Goal: Navigation & Orientation: Find specific page/section

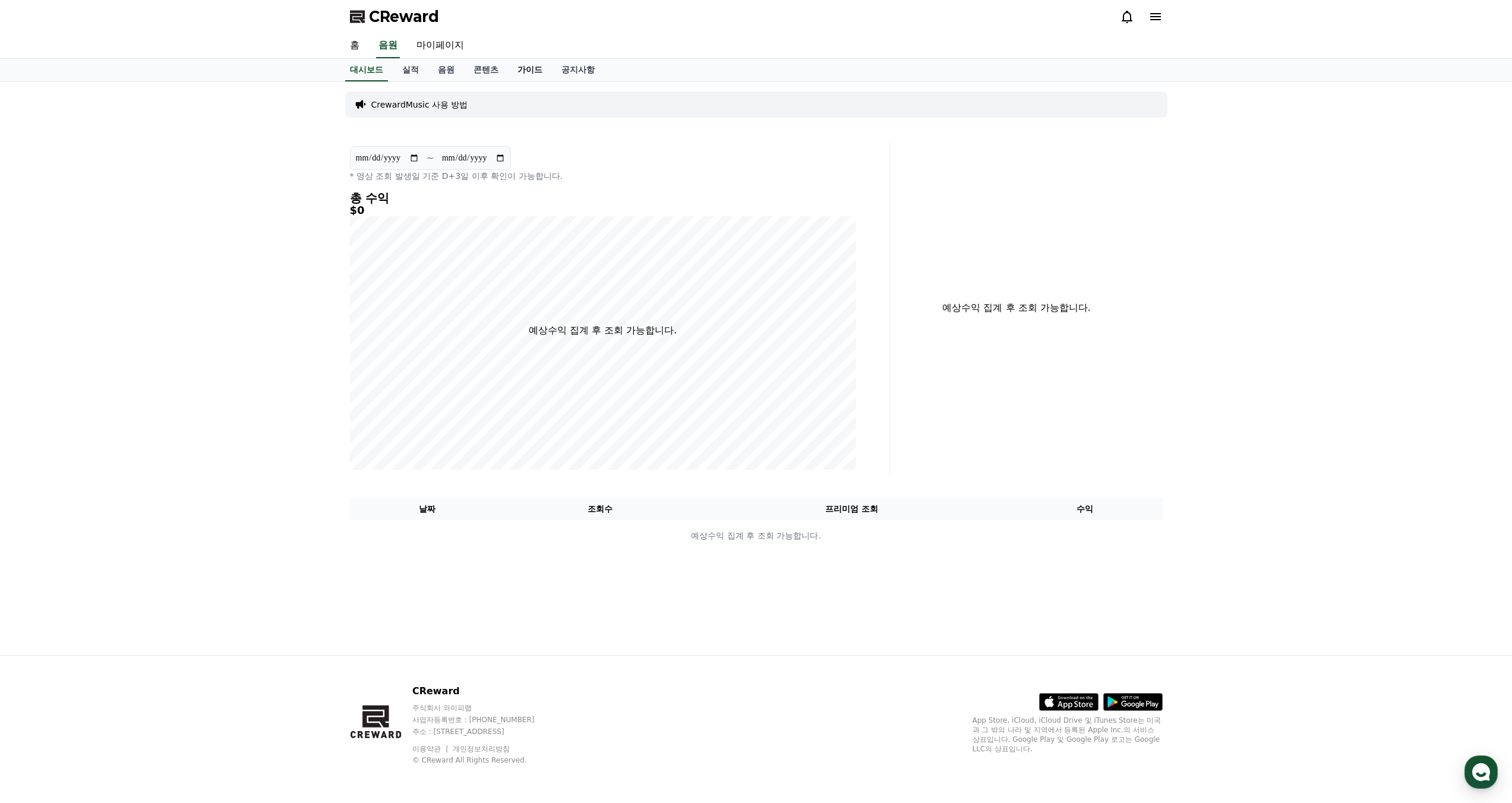
click at [516, 71] on link "가이드" at bounding box center [530, 70] width 44 height 23
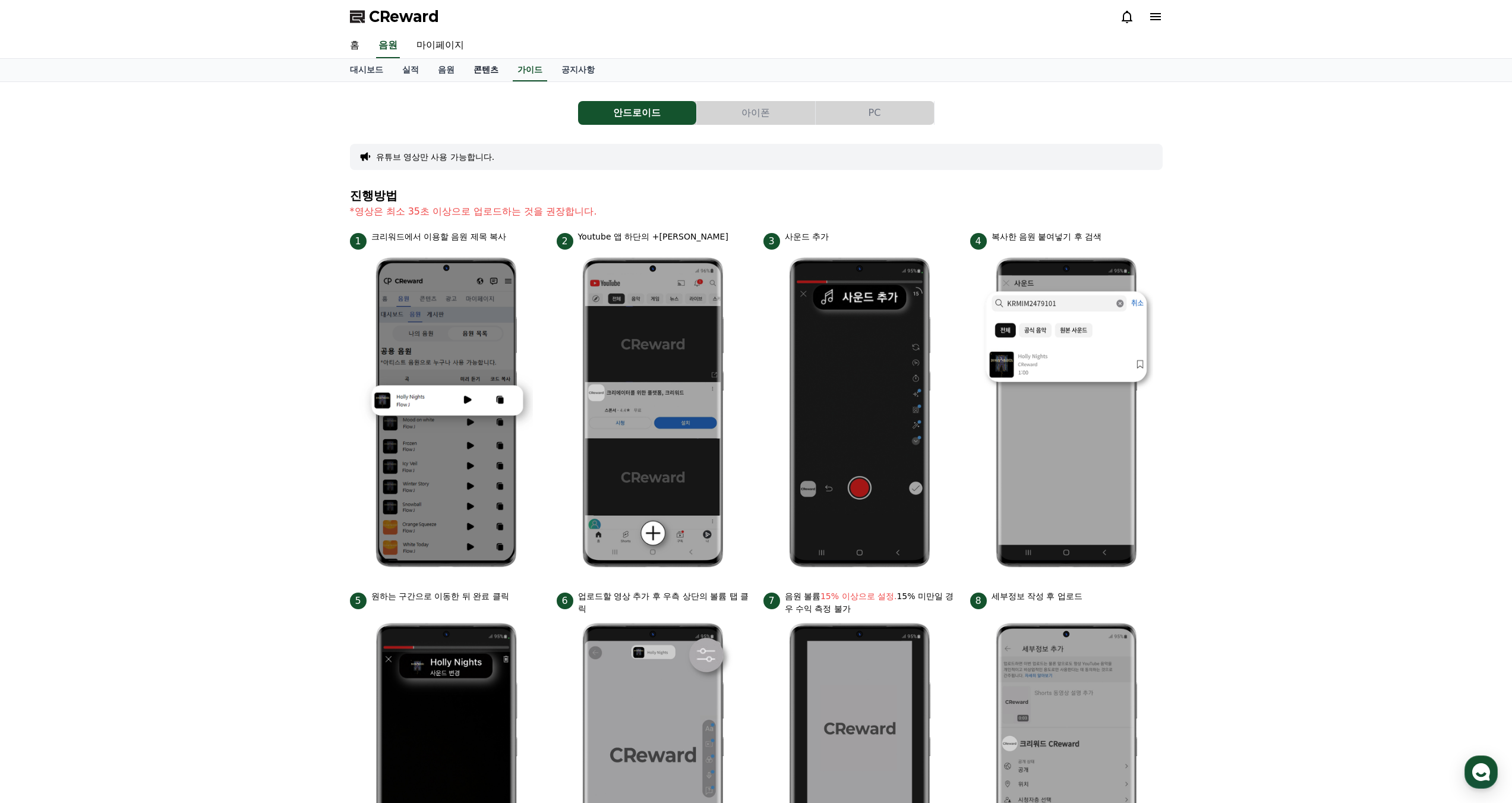
click at [488, 68] on link "콘텐츠" at bounding box center [486, 70] width 44 height 23
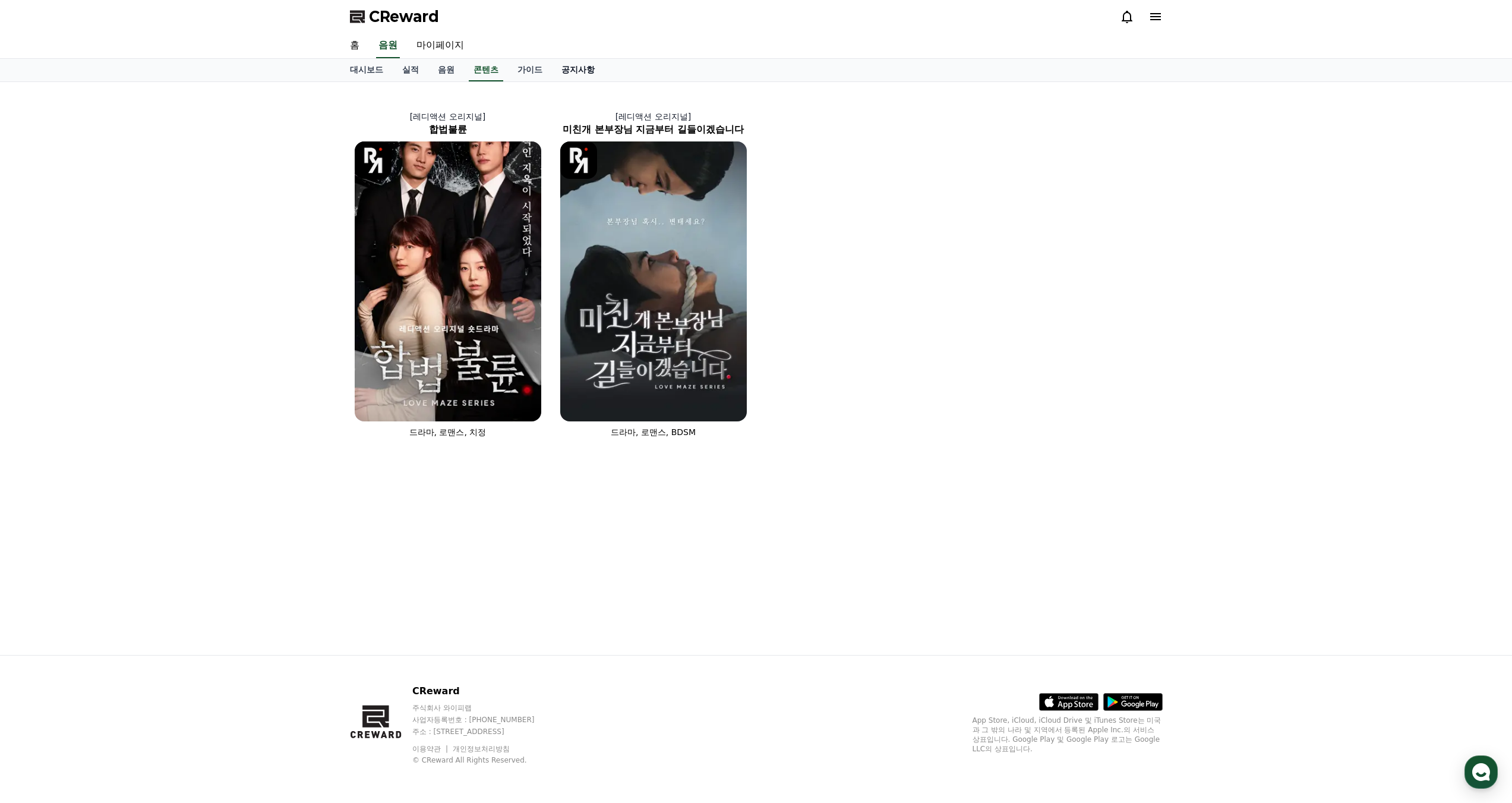
click at [561, 69] on link "공지사항" at bounding box center [578, 70] width 52 height 23
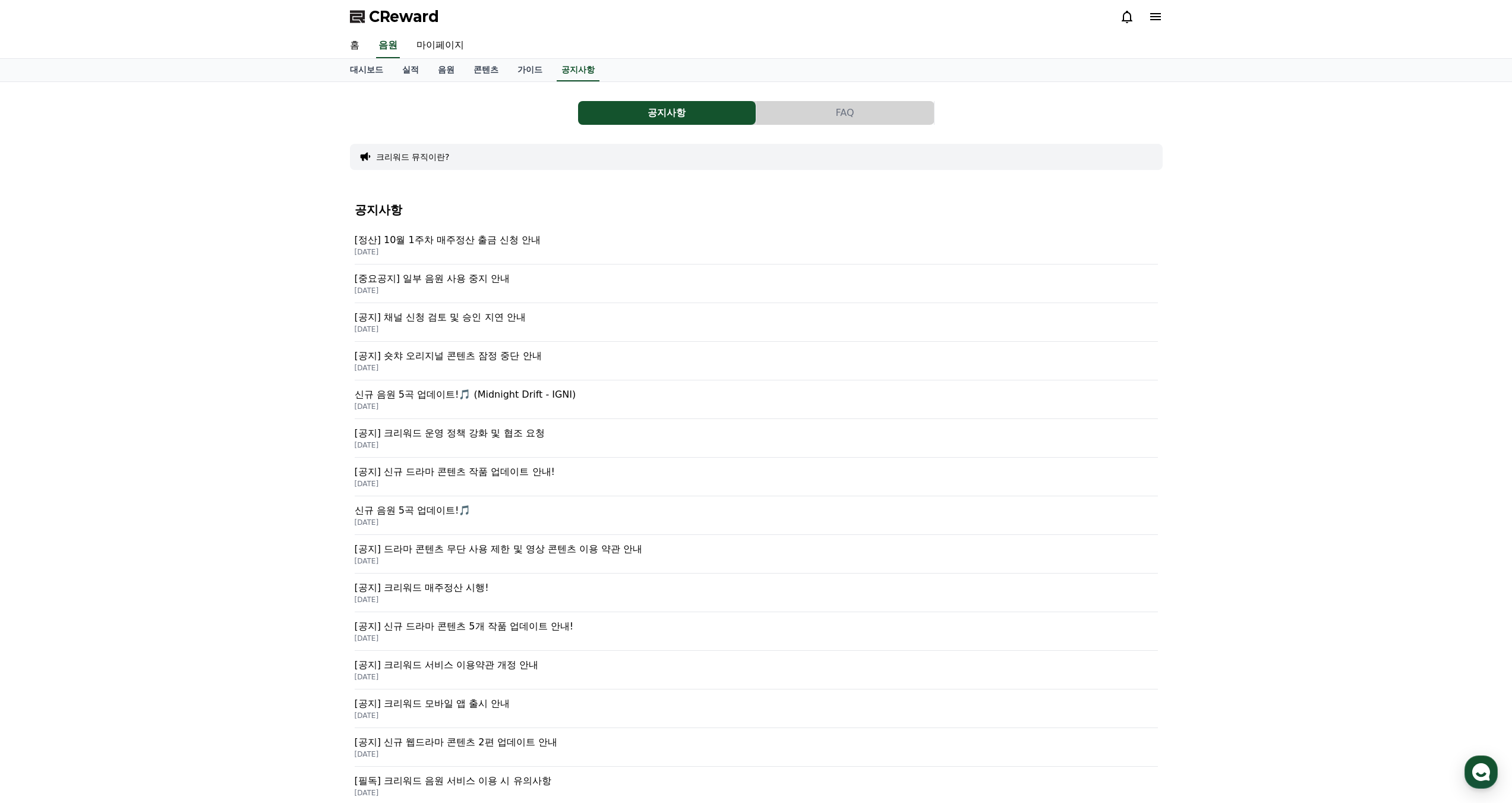
click at [466, 436] on p "[공지] 크리워드 운영 정책 강화 및 협조 요청" at bounding box center [757, 433] width 803 height 14
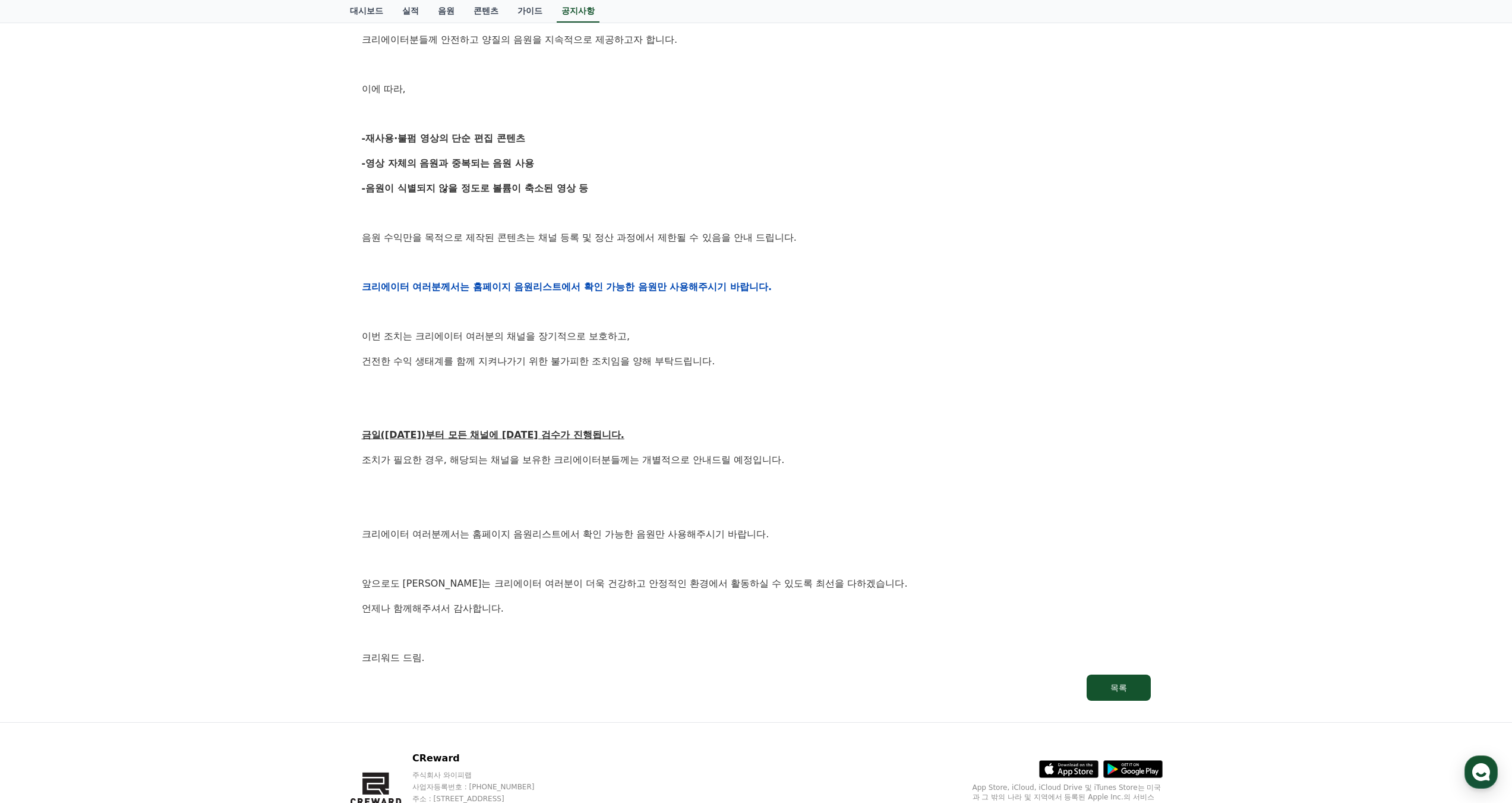
scroll to position [356, 0]
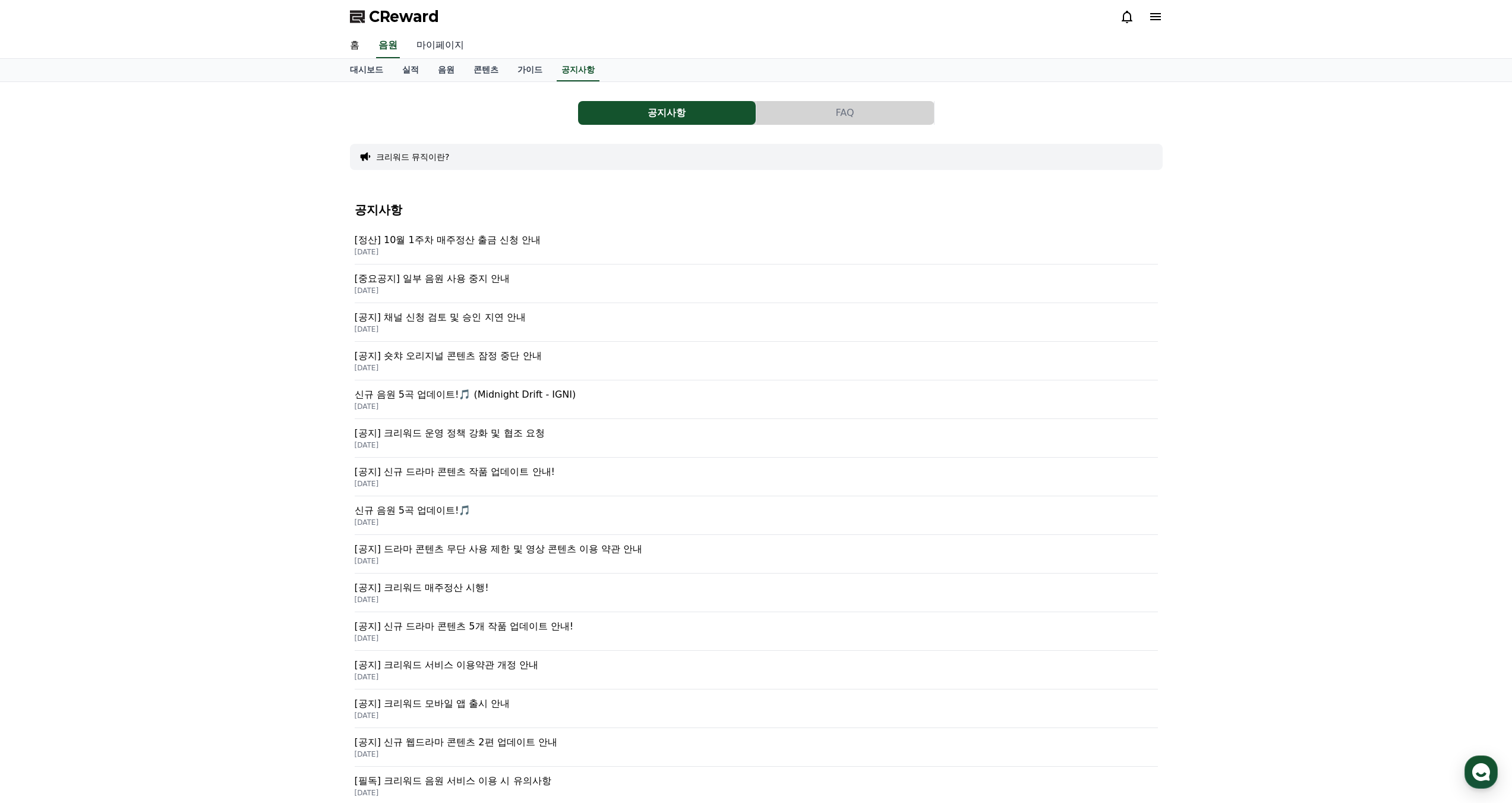
click at [432, 51] on link "마이페이지" at bounding box center [440, 45] width 66 height 25
select select "**********"
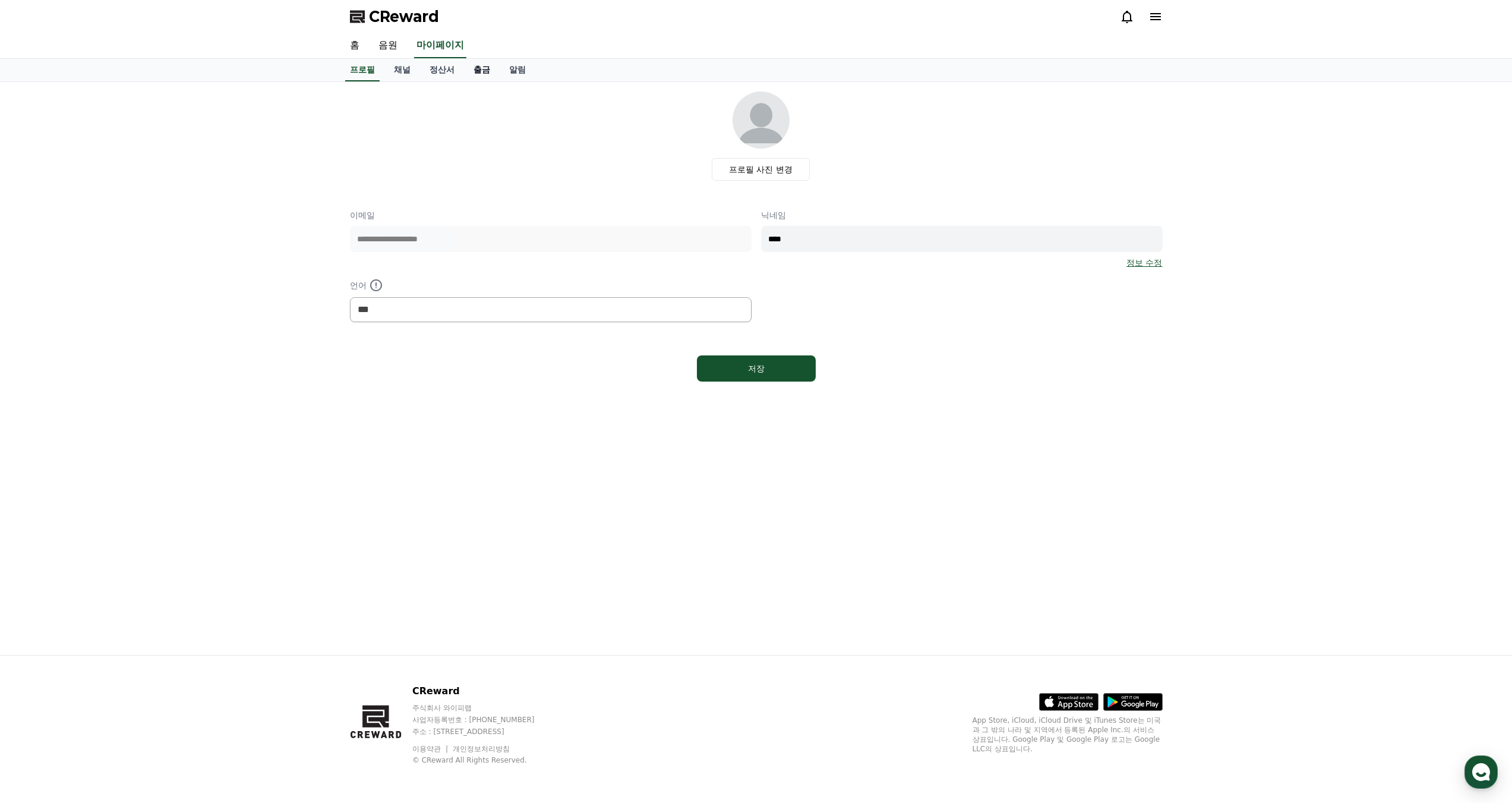
click at [483, 74] on link "출금" at bounding box center [482, 70] width 36 height 23
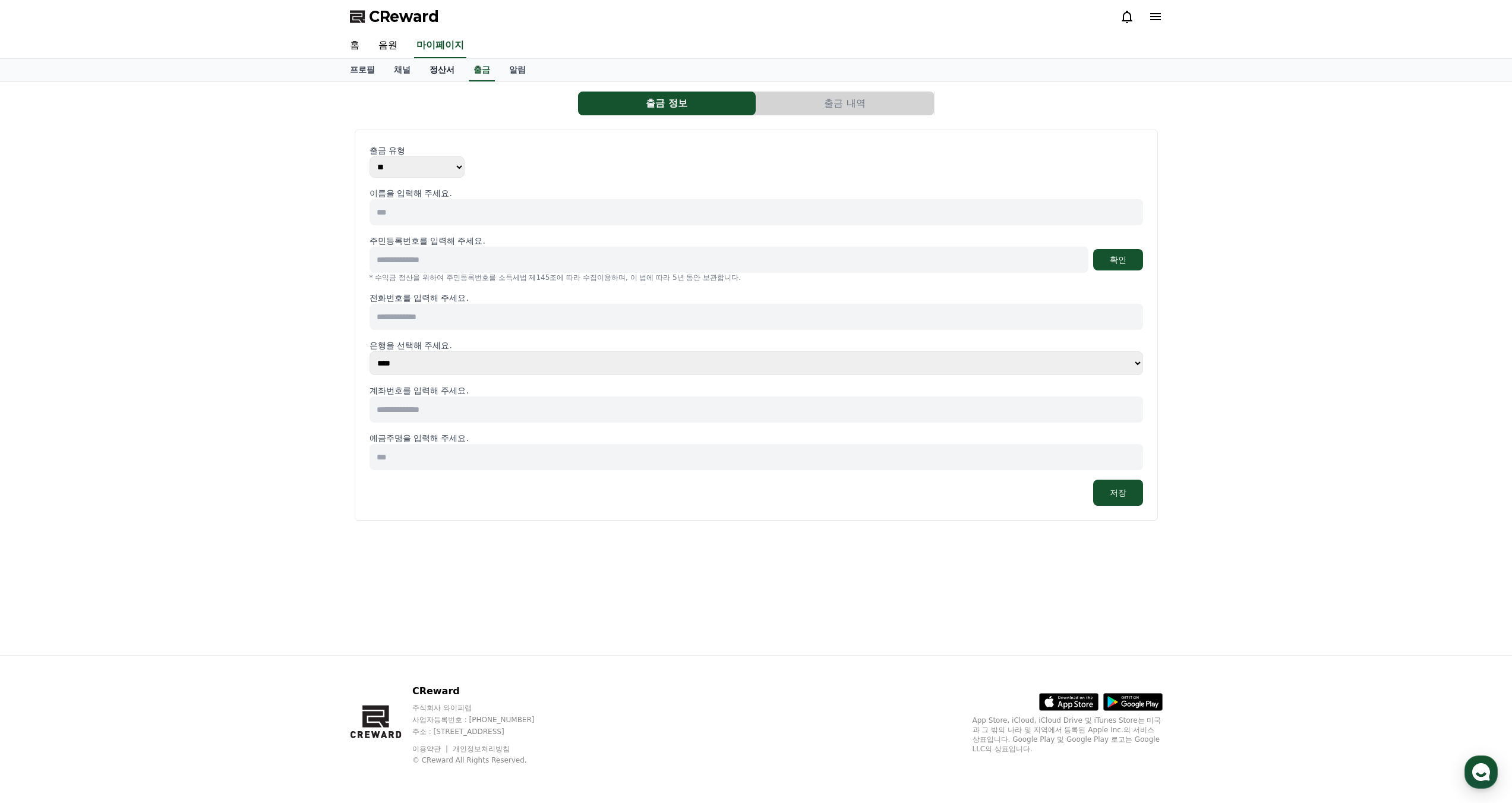
click at [444, 71] on link "정산서" at bounding box center [442, 70] width 44 height 23
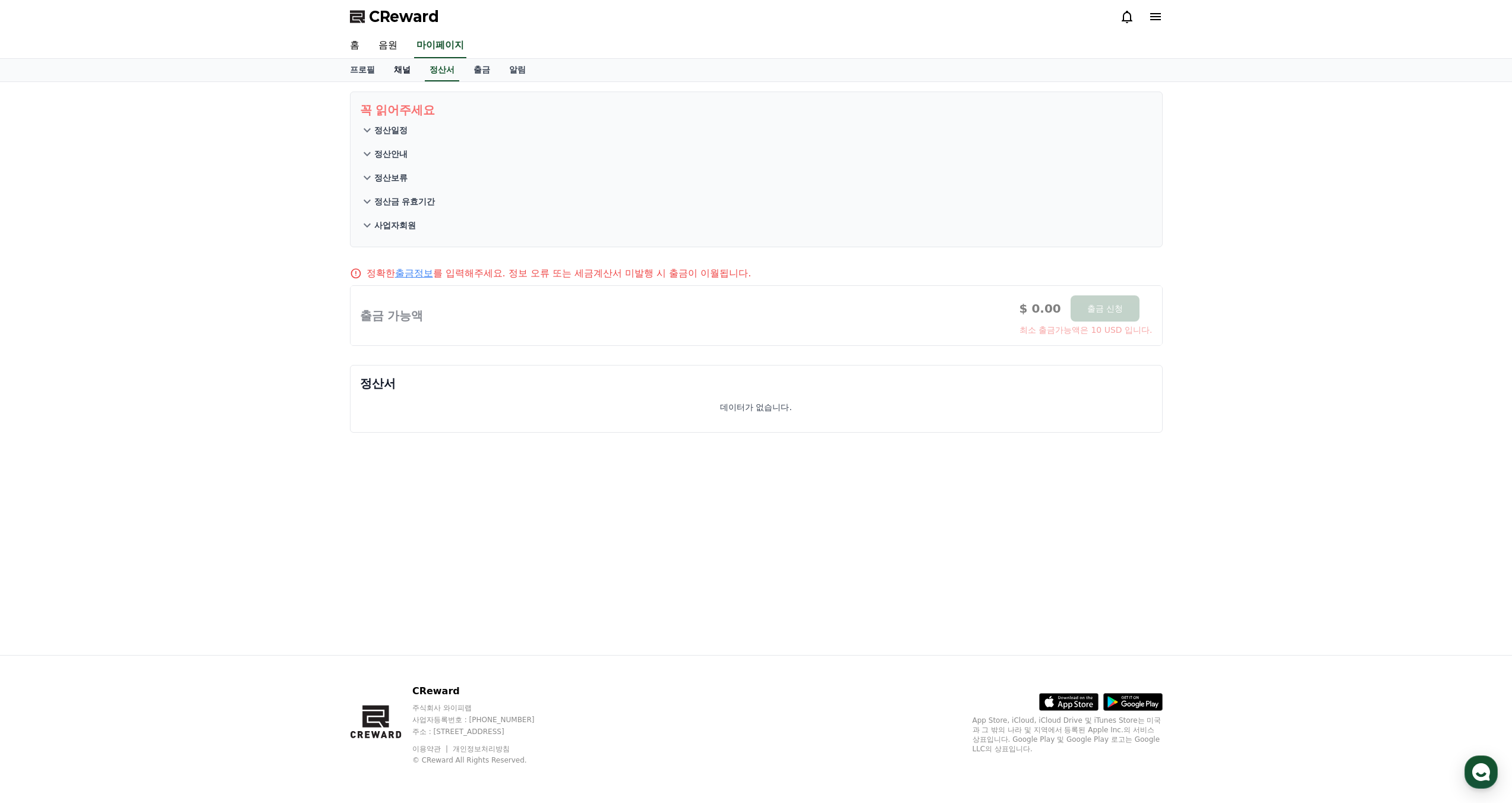
click at [407, 68] on link "채널" at bounding box center [402, 70] width 36 height 23
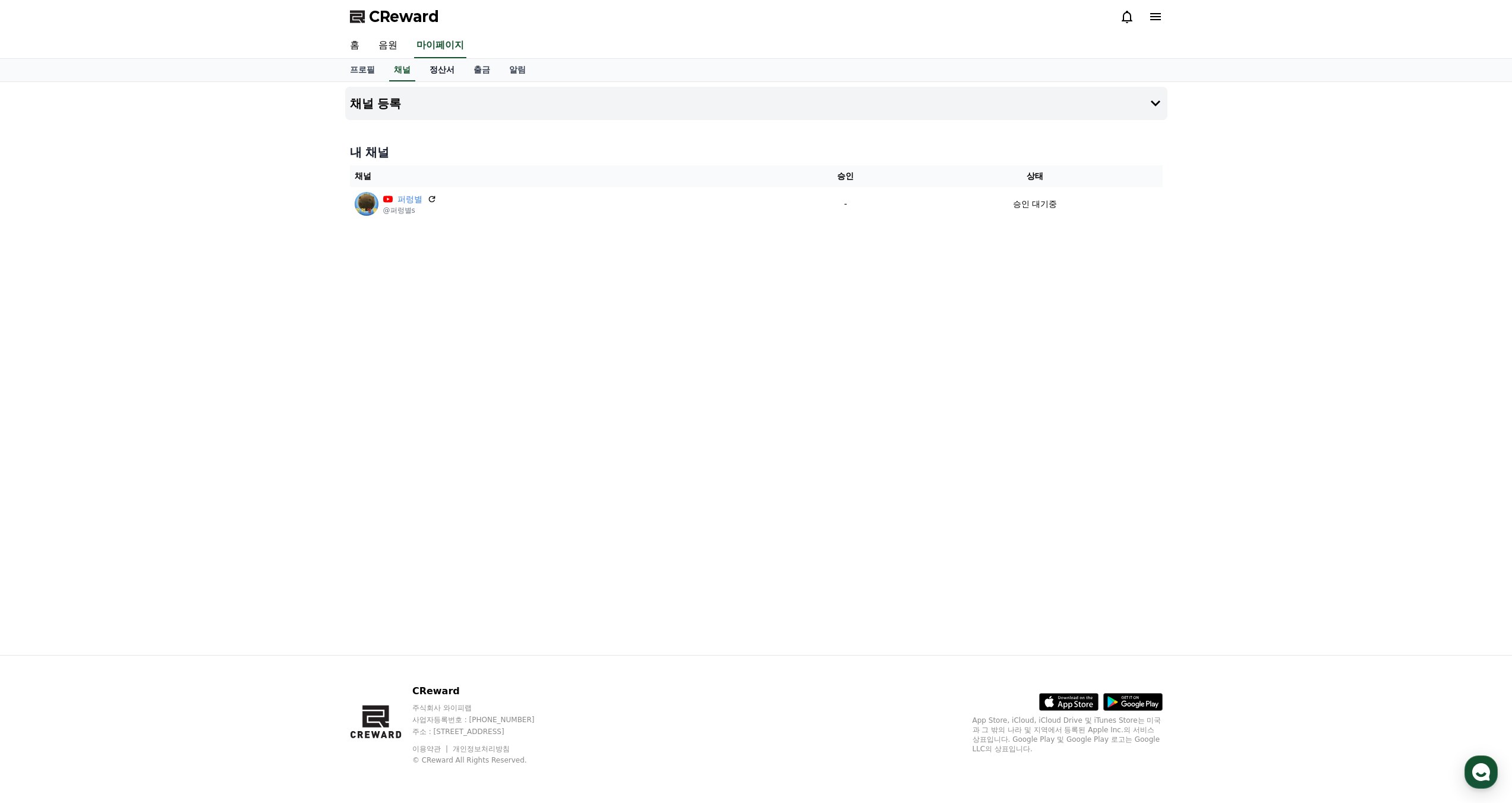
click at [439, 68] on link "정산서" at bounding box center [442, 70] width 44 height 23
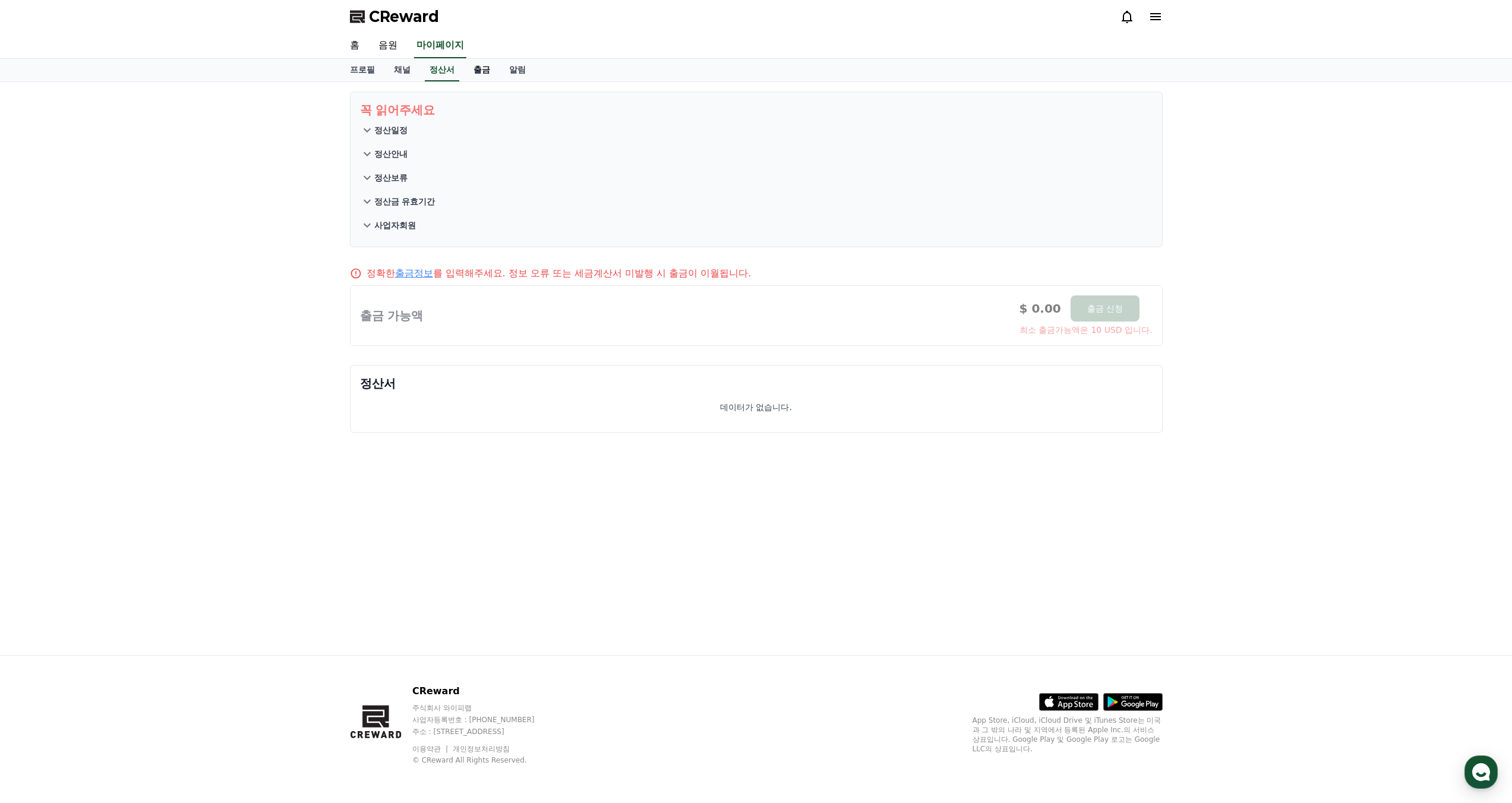
click at [468, 71] on link "출금" at bounding box center [482, 70] width 36 height 23
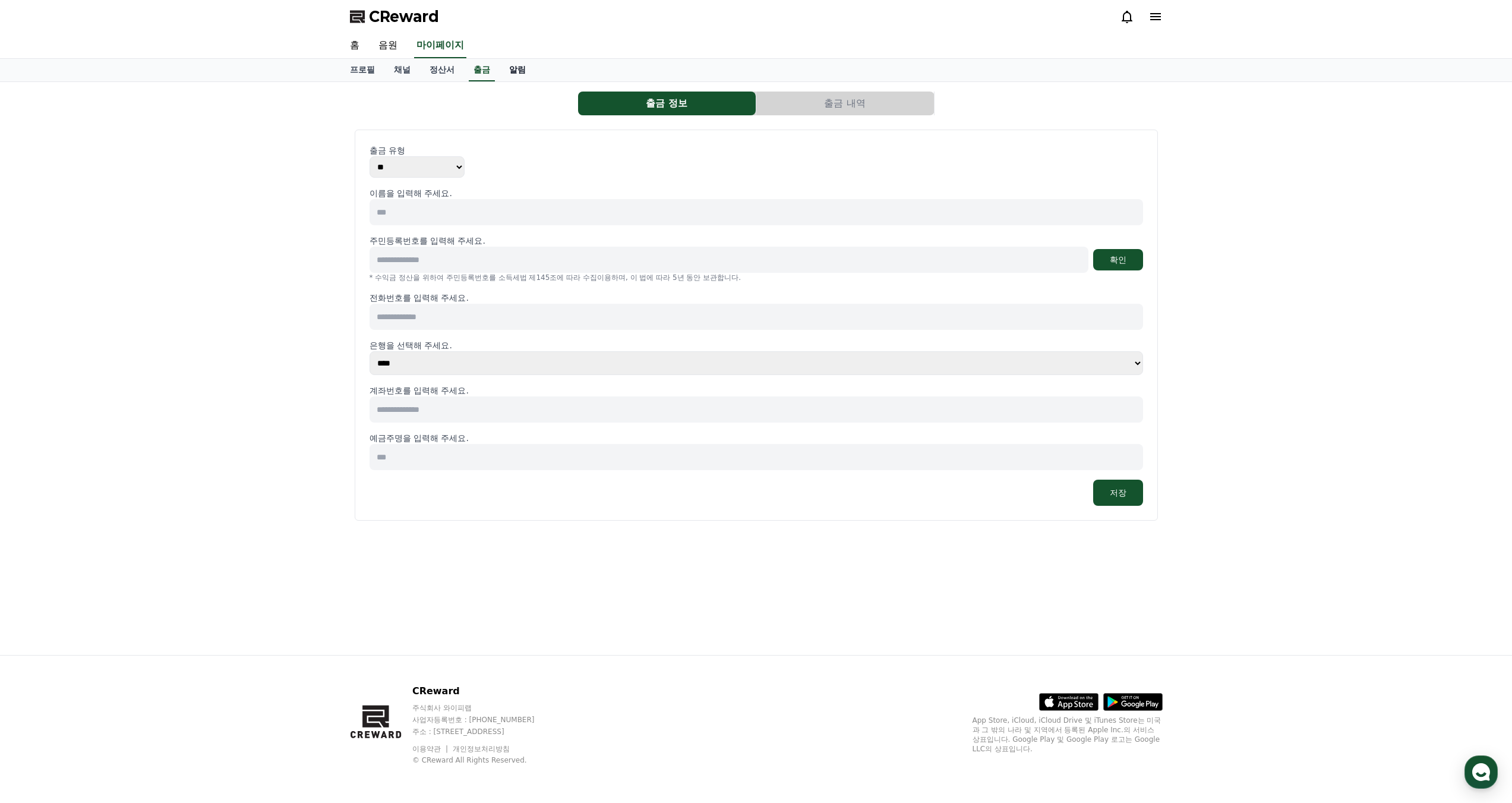
click at [509, 79] on link "알림" at bounding box center [518, 70] width 36 height 23
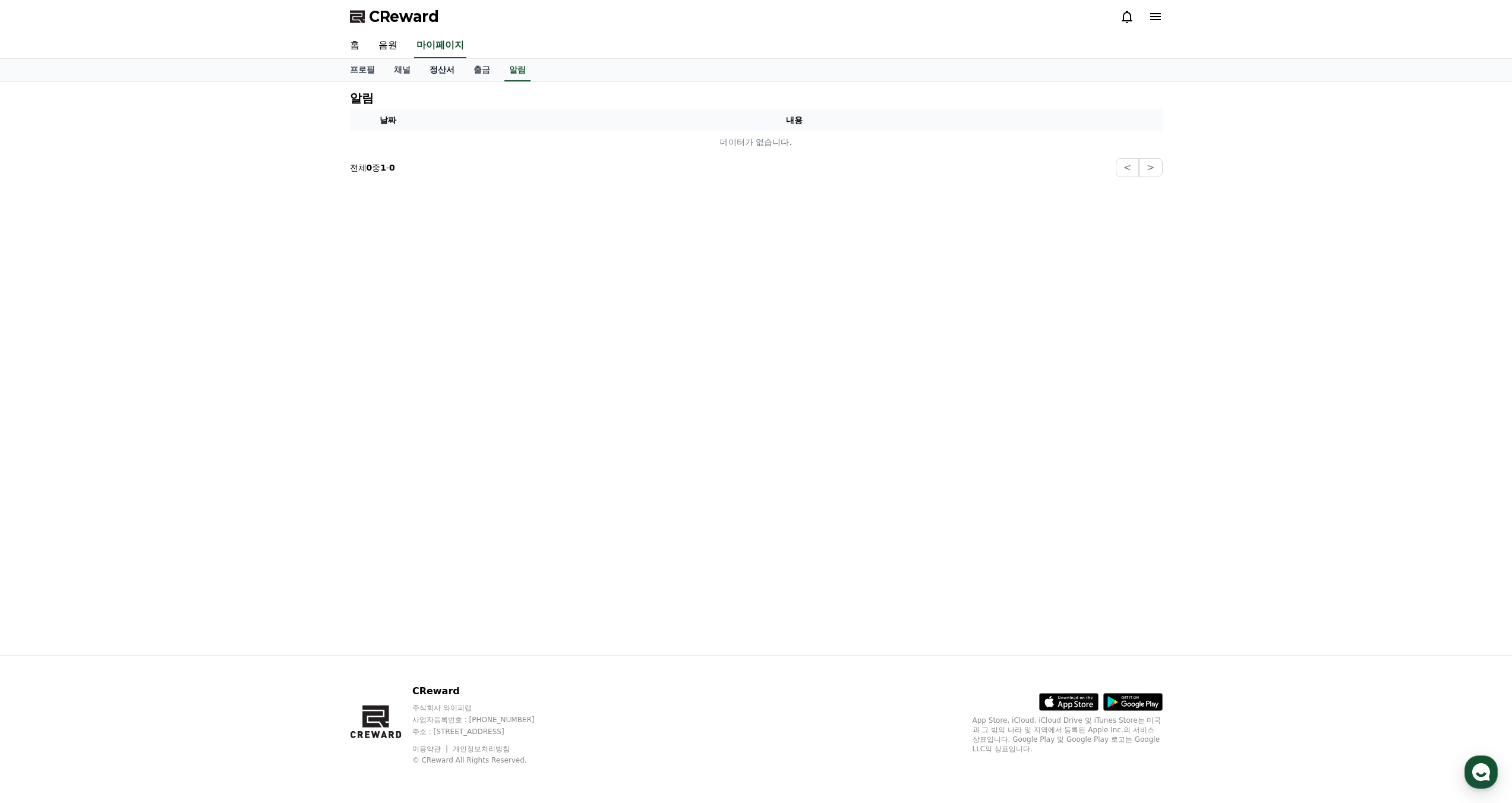
click at [443, 79] on link "정산서" at bounding box center [442, 70] width 44 height 23
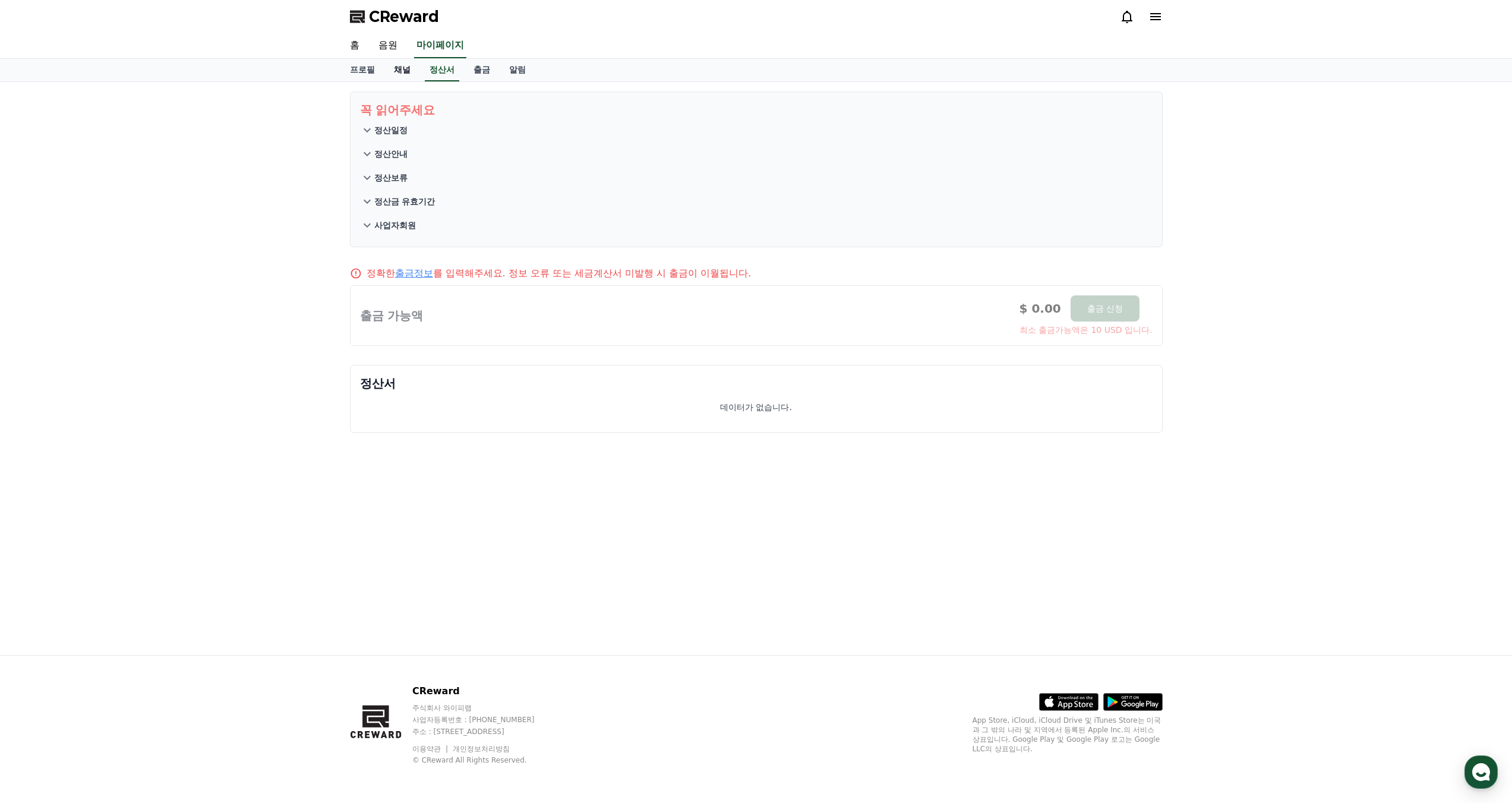
click at [407, 74] on link "채널" at bounding box center [402, 70] width 36 height 23
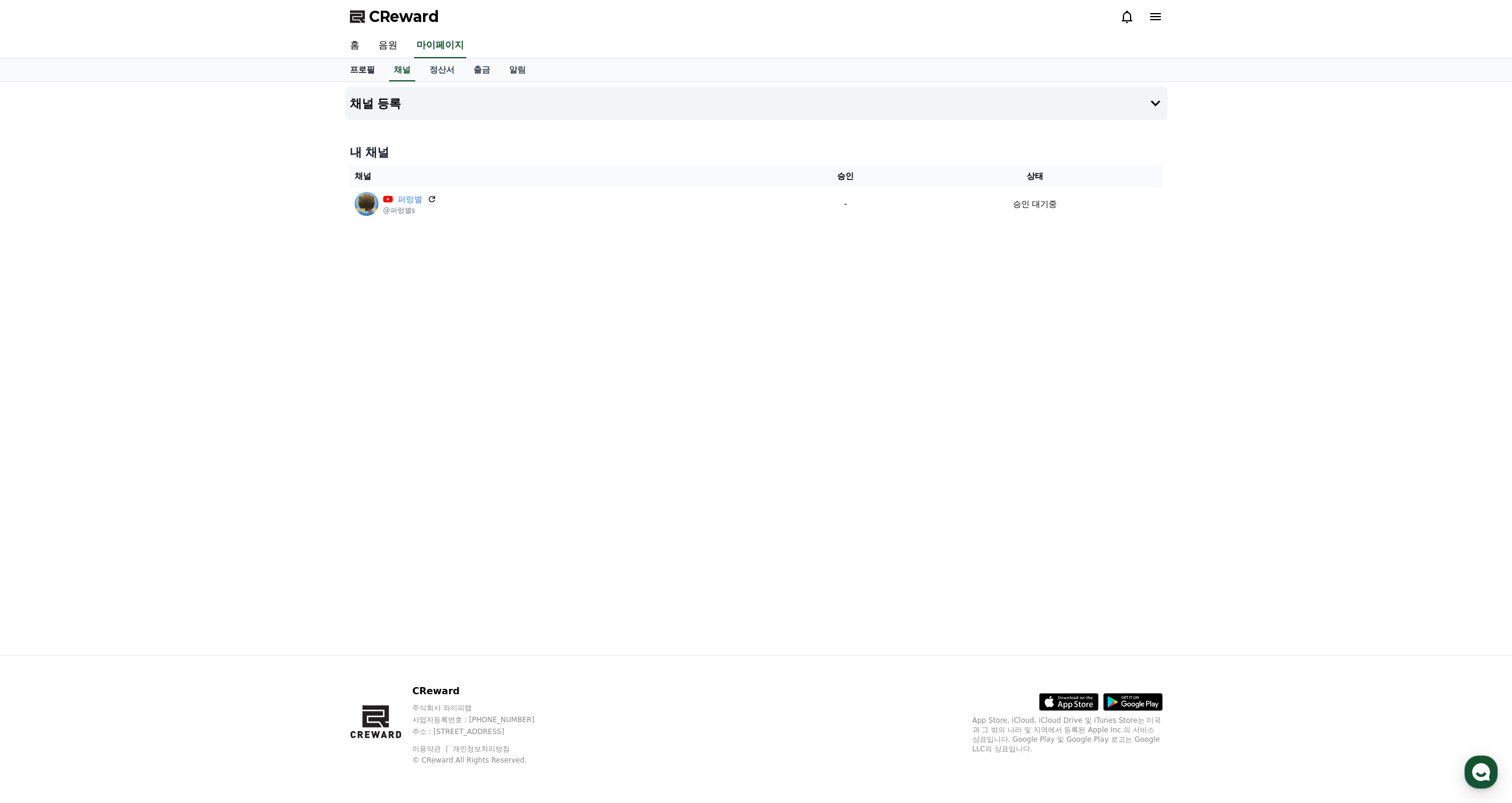
click at [371, 75] on link "프로필" at bounding box center [362, 70] width 44 height 23
select select "**********"
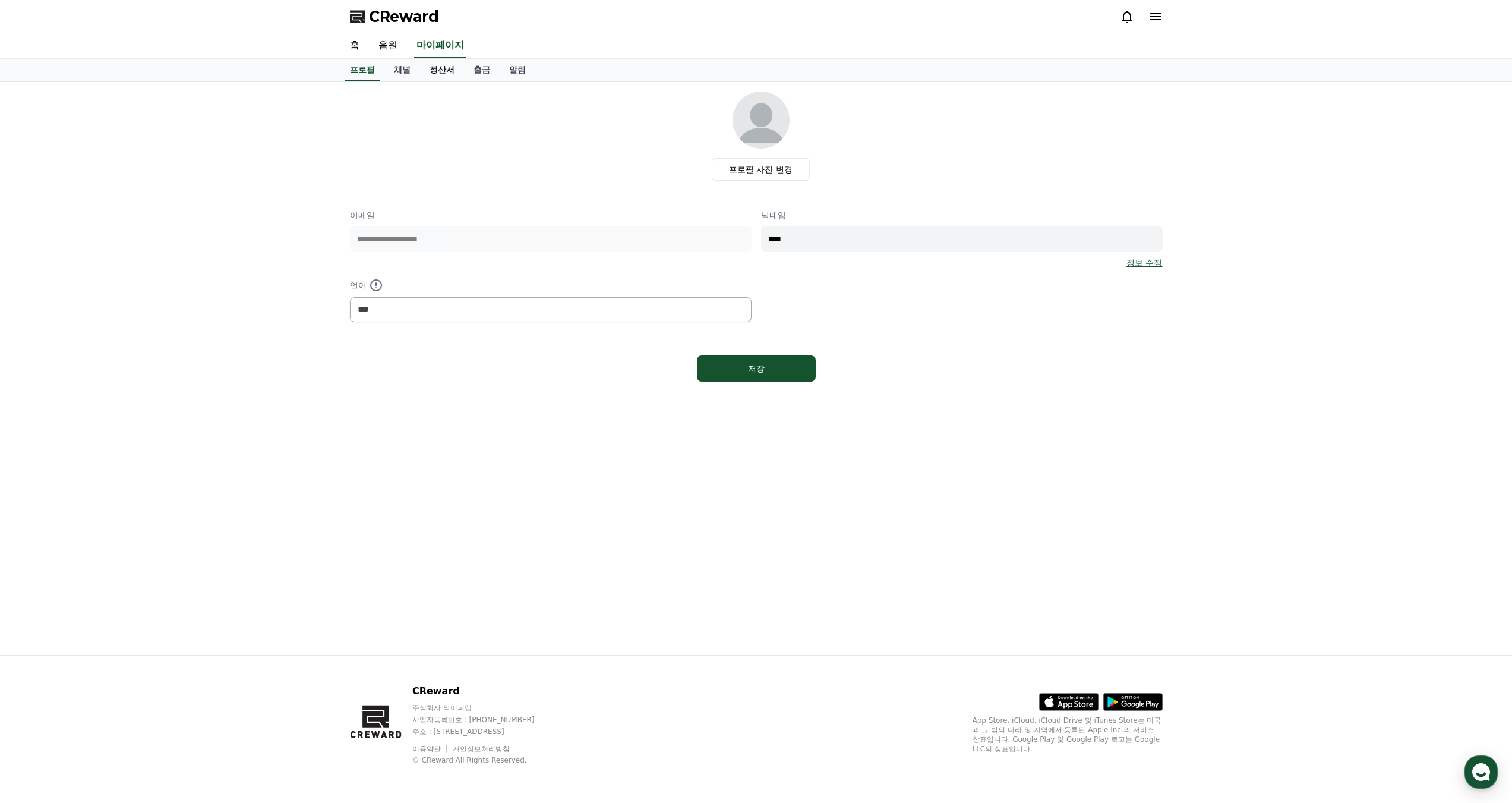
click at [429, 74] on link "정산서" at bounding box center [442, 70] width 44 height 23
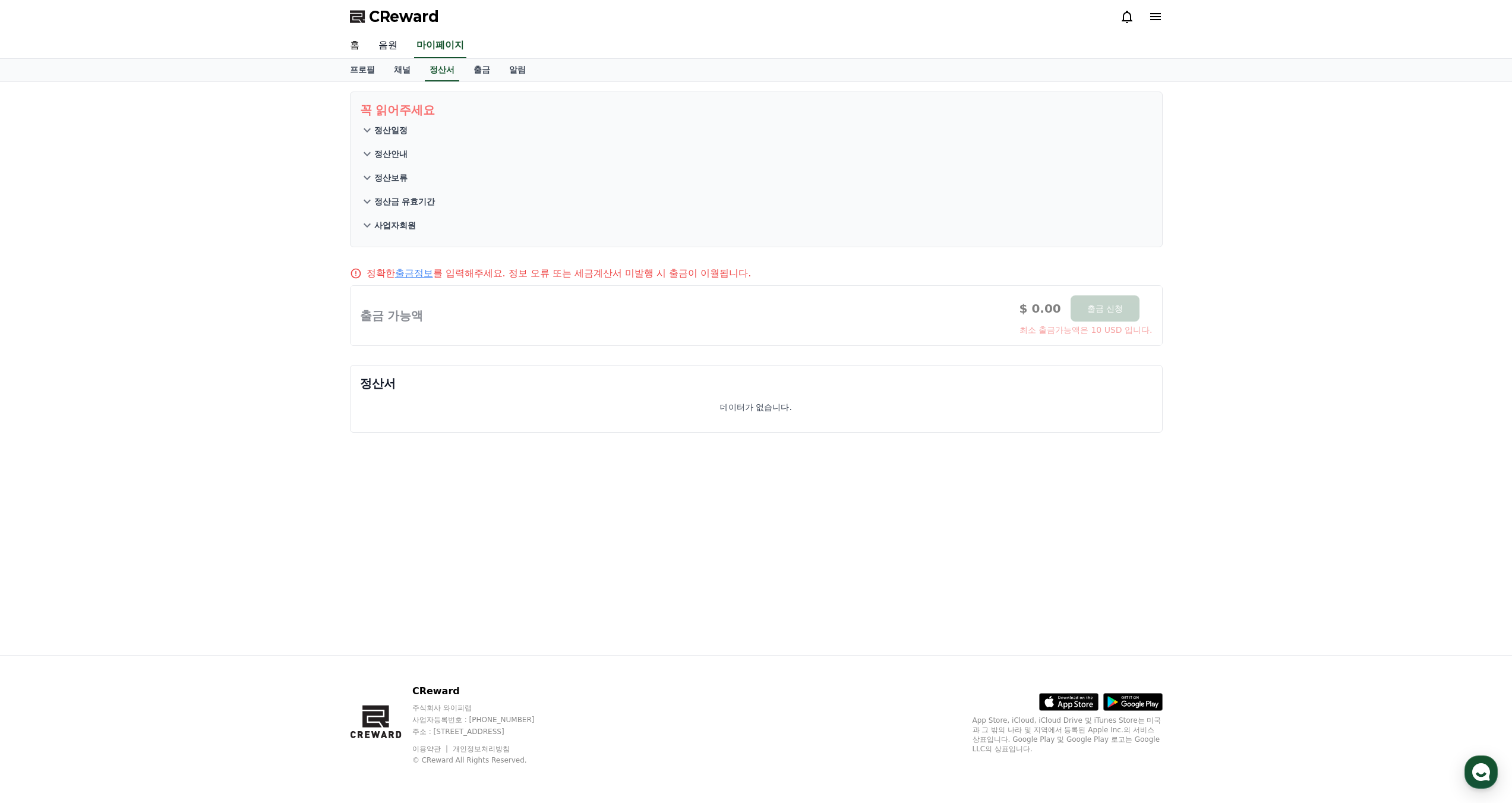
click at [394, 45] on link "음원" at bounding box center [388, 45] width 38 height 25
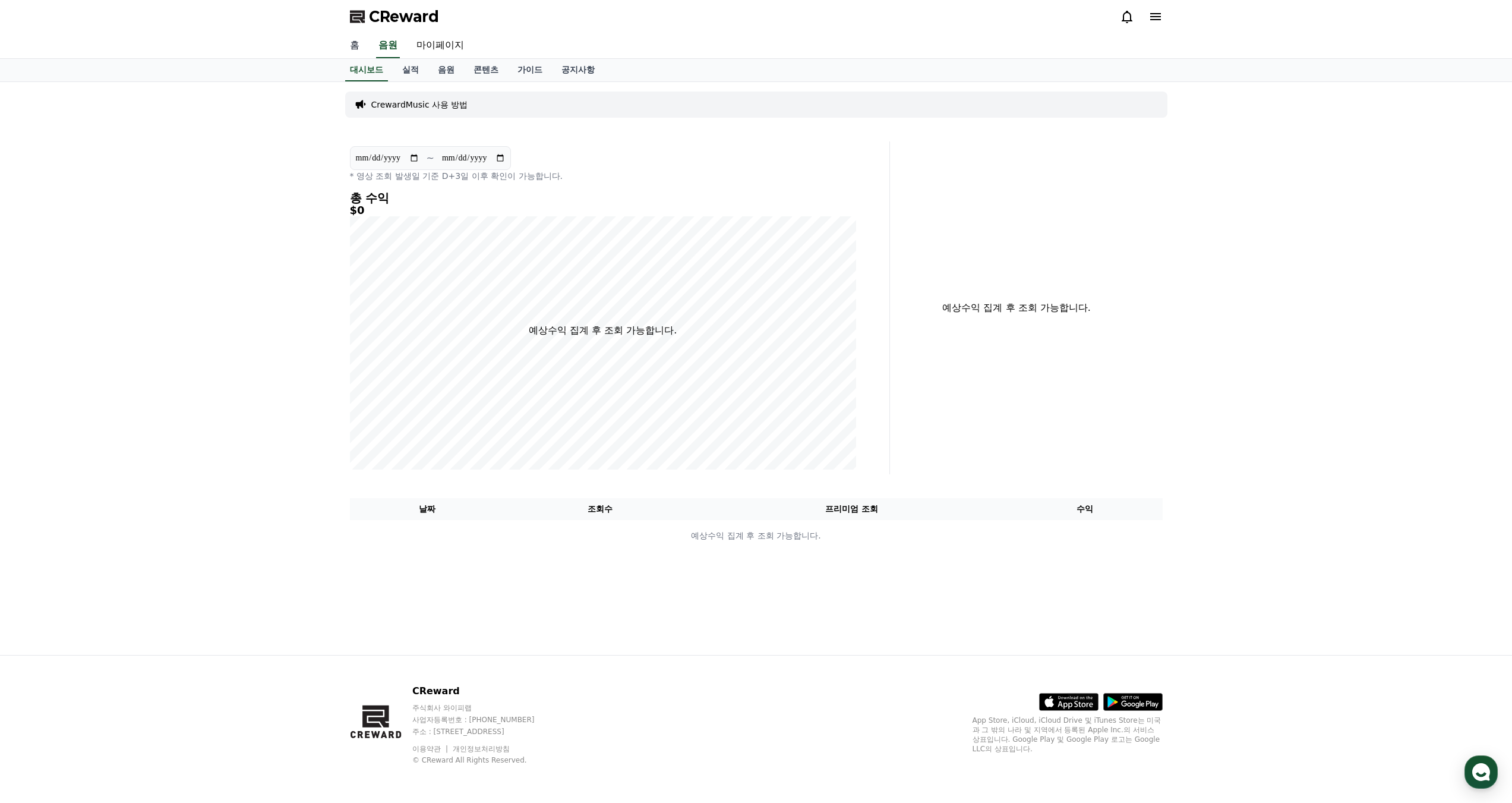
click at [361, 45] on link "홈" at bounding box center [354, 45] width 28 height 25
